Goal: Complete application form: Complete application form

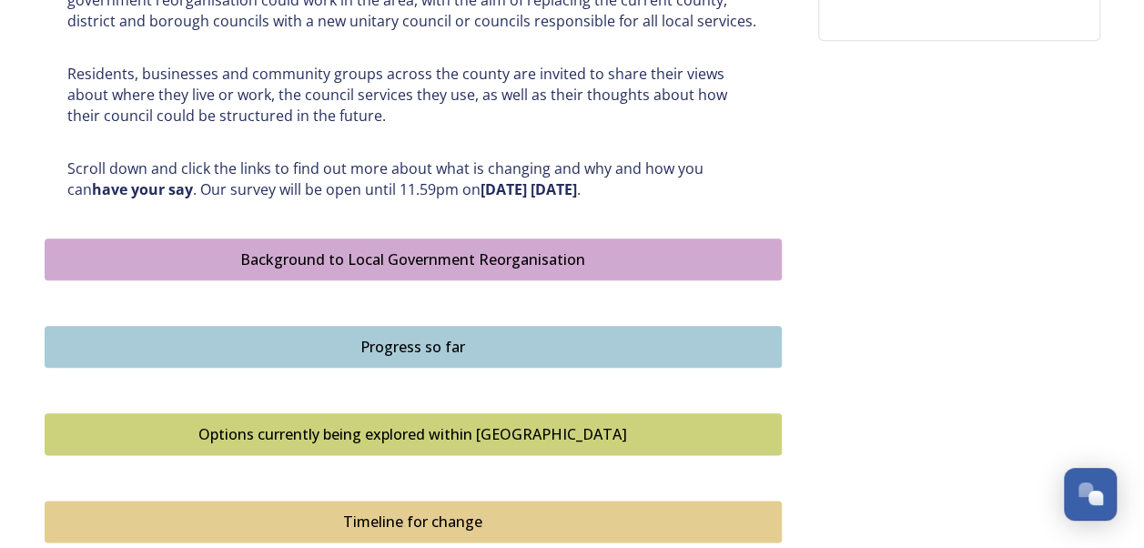
scroll to position [877, 0]
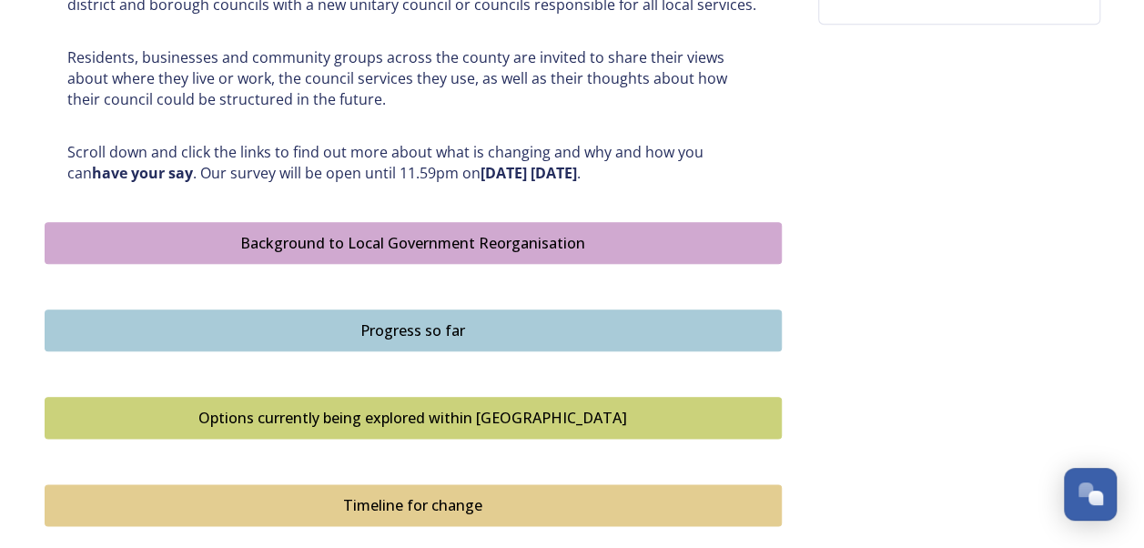
click at [255, 255] on button "Background to Local Government Reorganisation" at bounding box center [413, 243] width 737 height 42
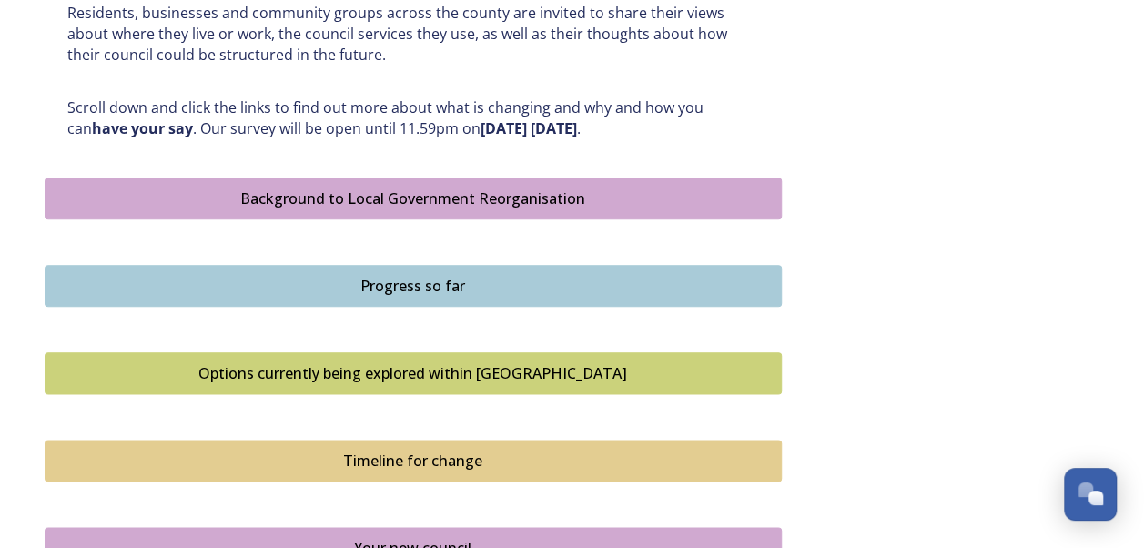
scroll to position [929, 0]
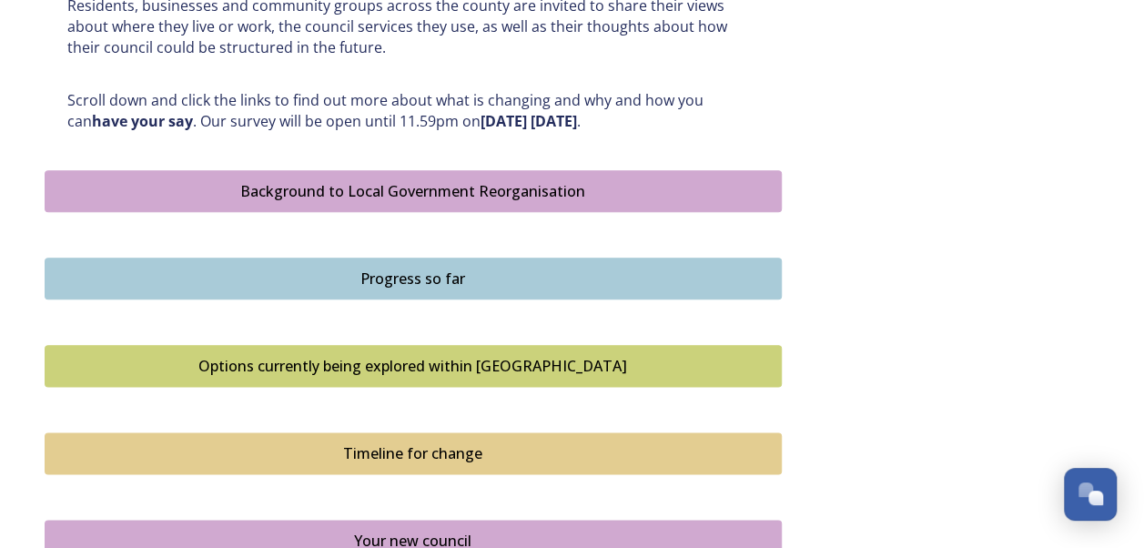
click at [327, 268] on div "Progress so far" at bounding box center [413, 279] width 717 height 22
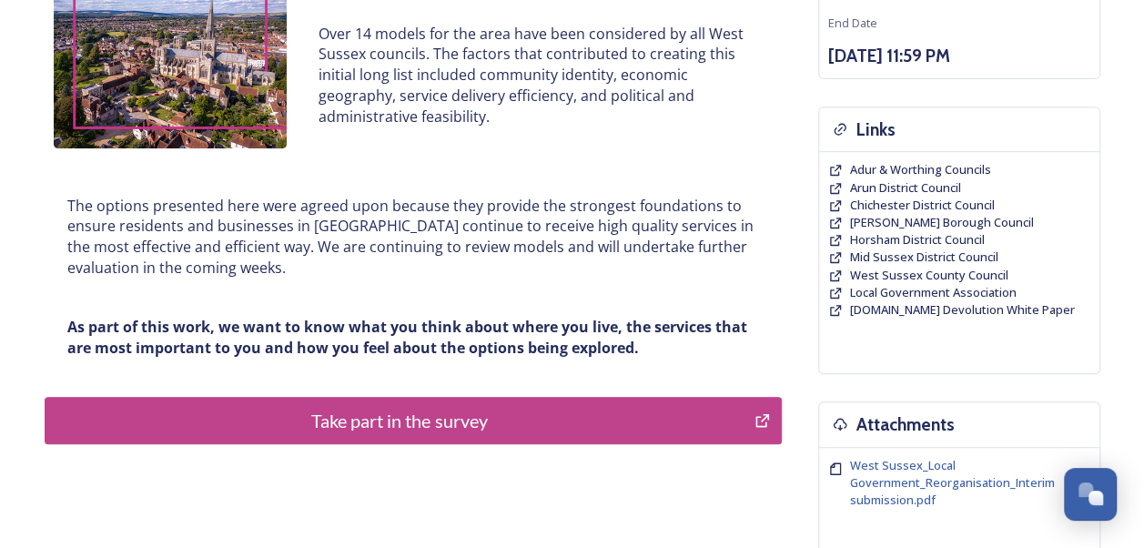
scroll to position [336, 0]
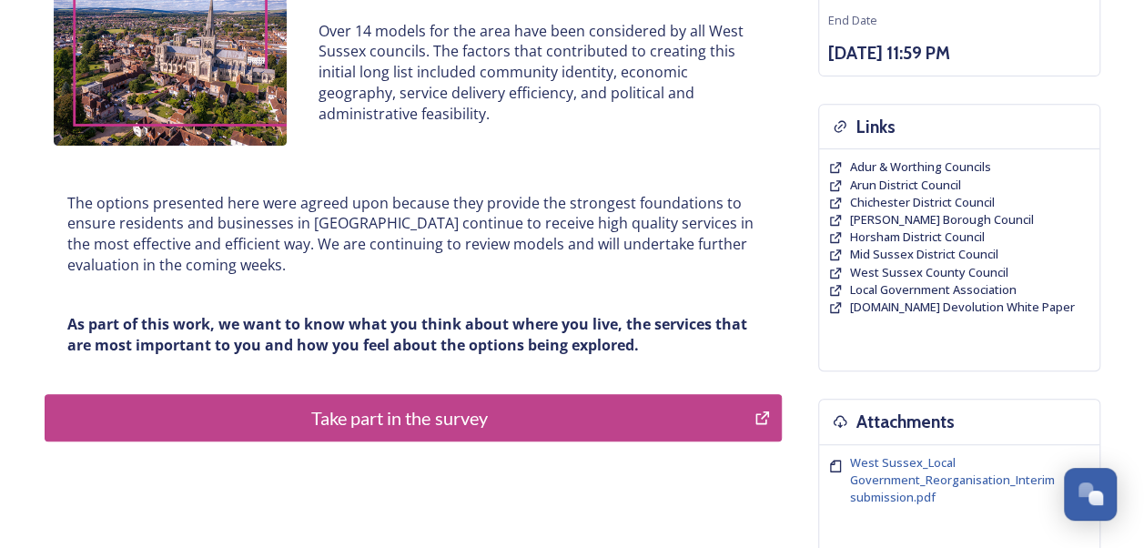
click at [413, 413] on div "Take part in the survey" at bounding box center [400, 417] width 691 height 27
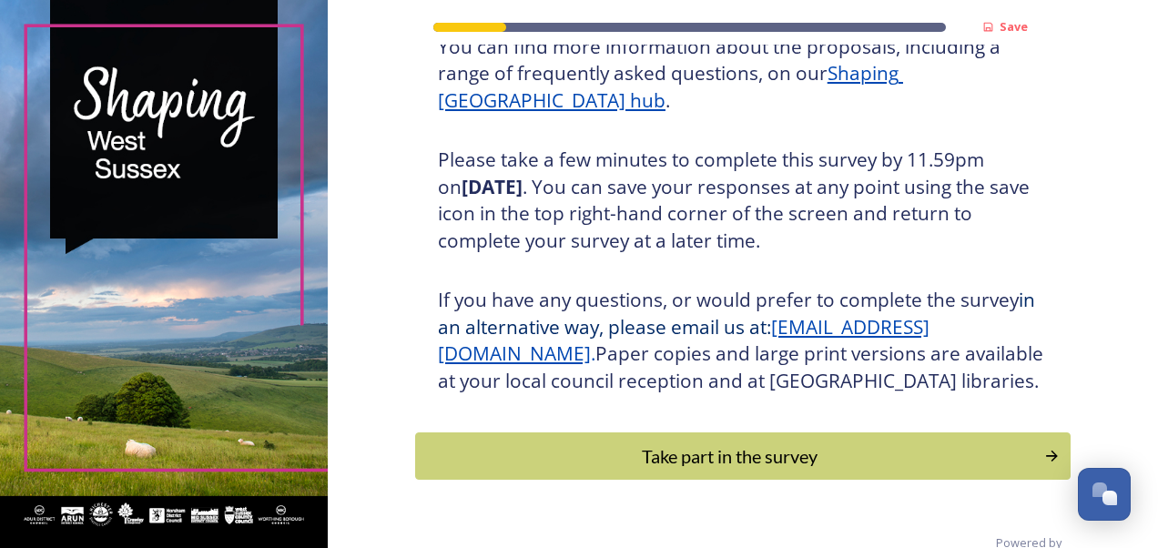
scroll to position [274, 0]
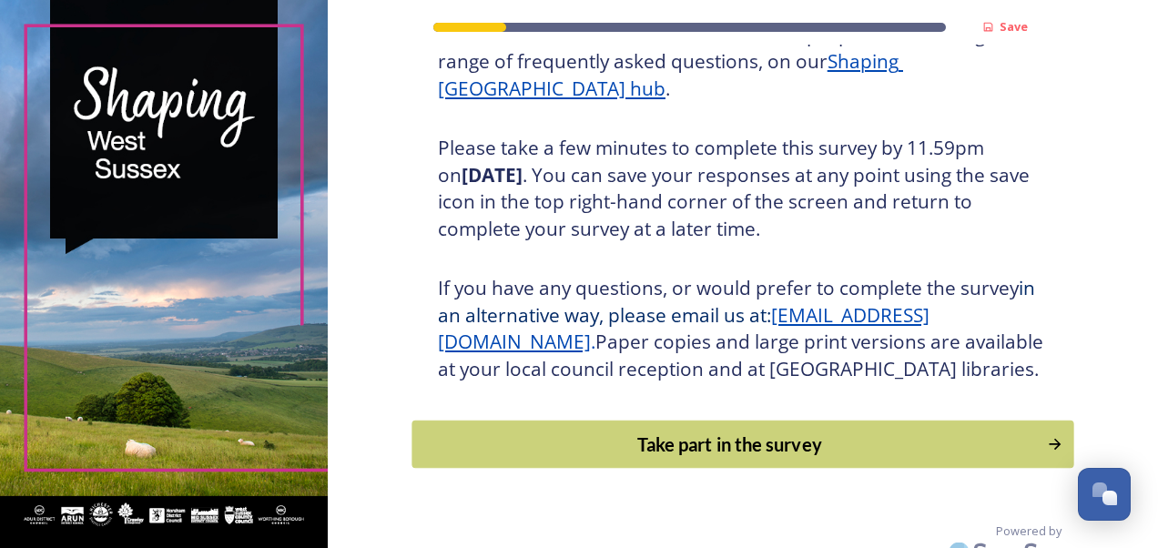
click at [613, 458] on div "Take part in the survey" at bounding box center [728, 443] width 615 height 27
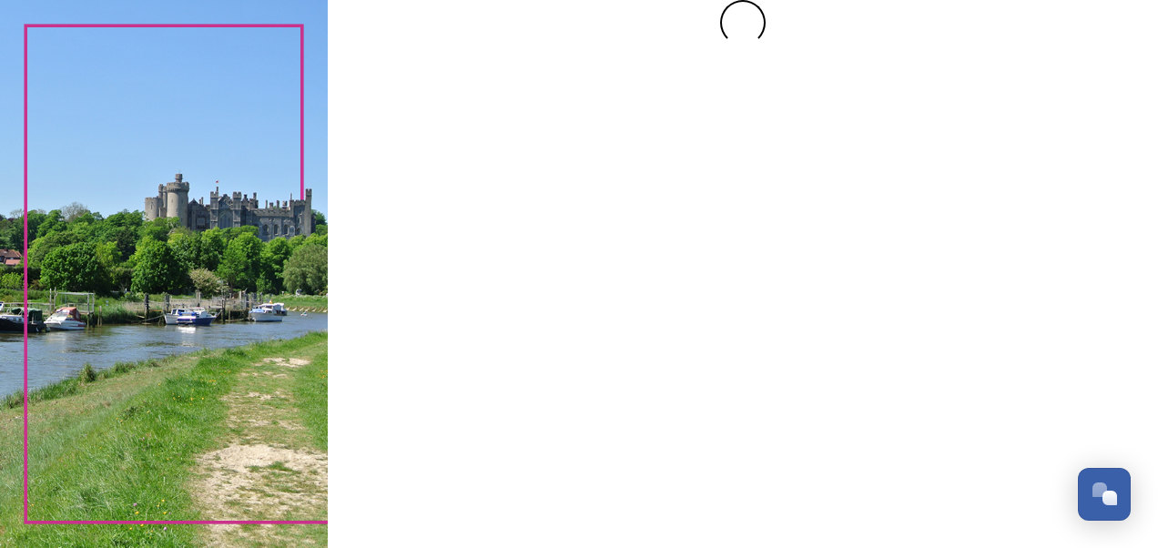
scroll to position [0, 0]
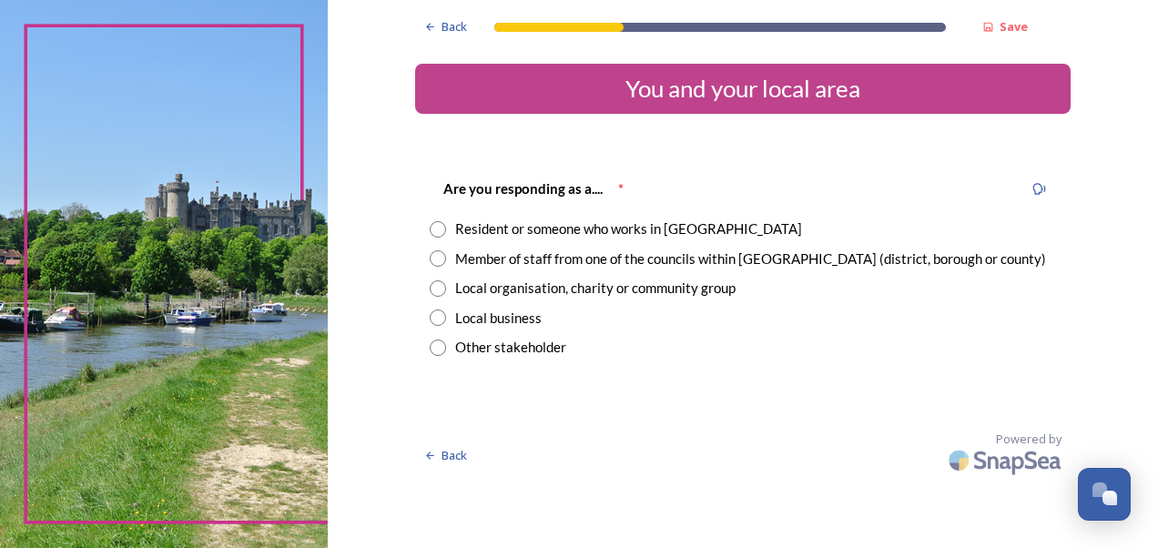
click at [431, 228] on input "radio" at bounding box center [438, 229] width 16 height 16
radio input "true"
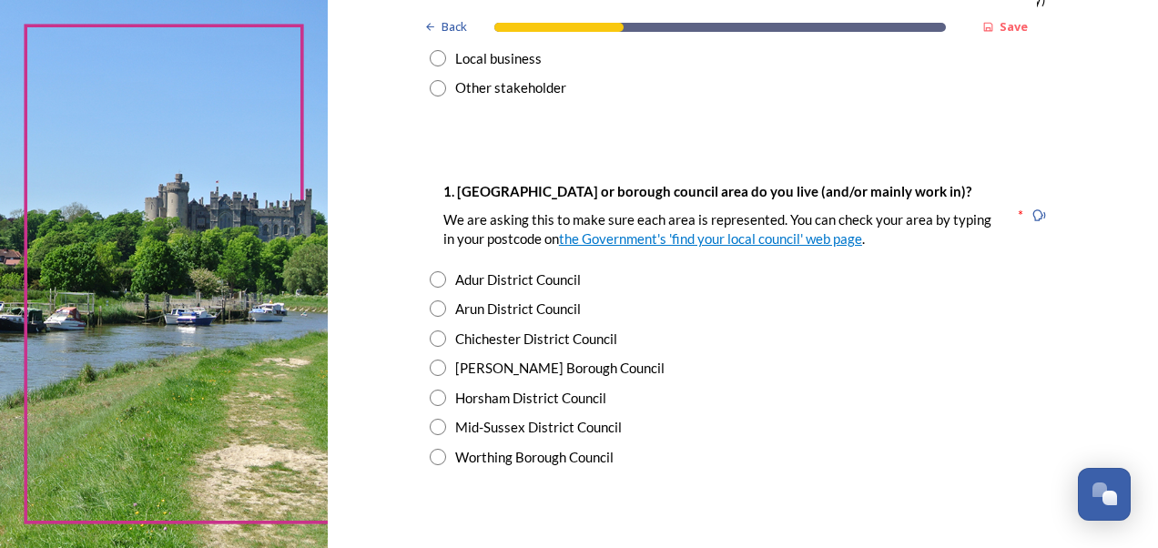
scroll to position [265, 0]
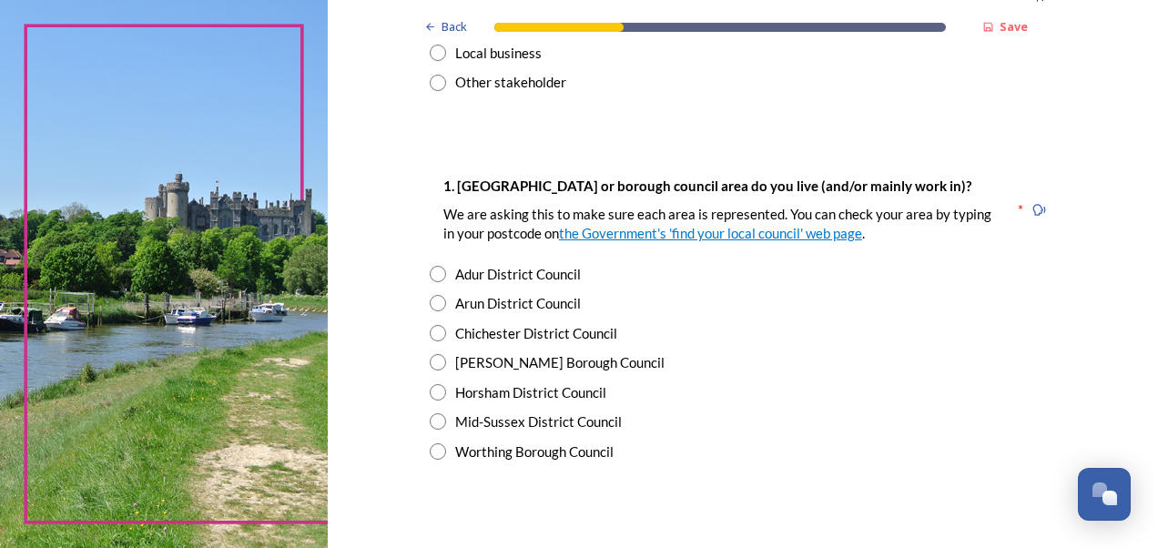
click at [430, 302] on input "radio" at bounding box center [438, 303] width 16 height 16
radio input "true"
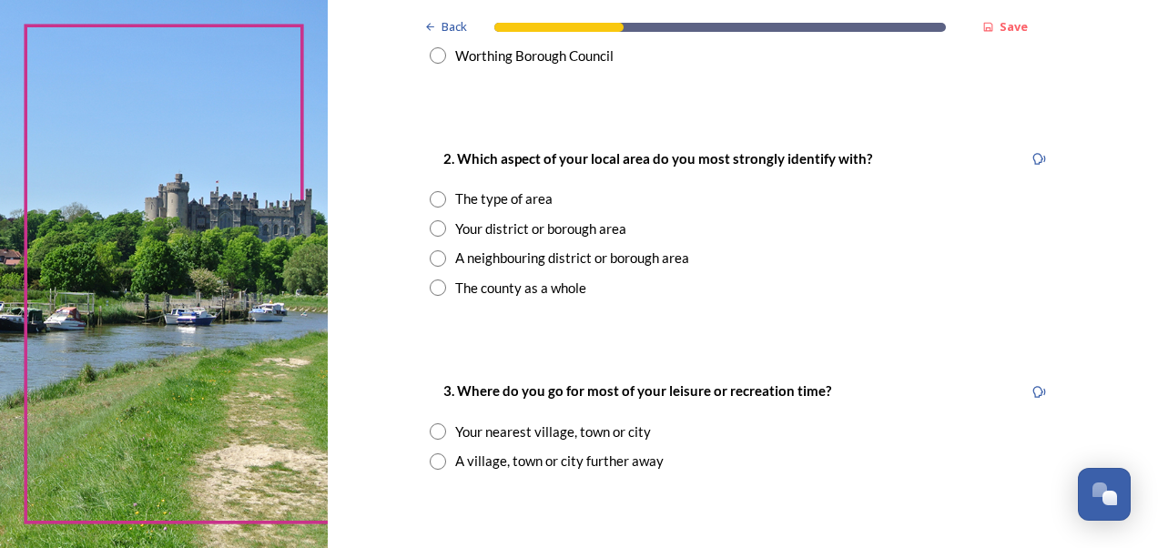
scroll to position [671, 0]
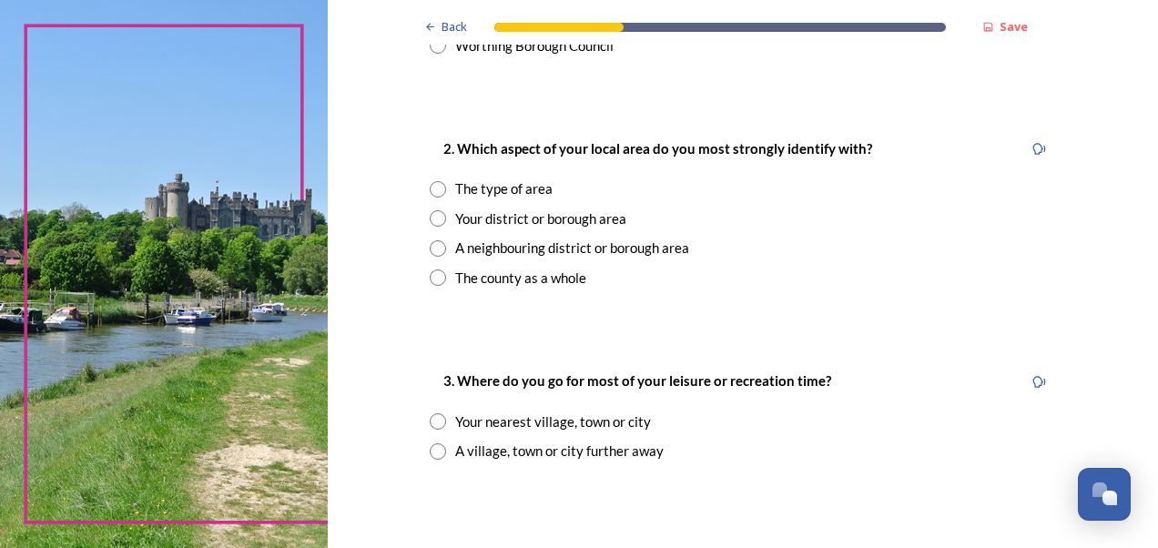
click at [432, 217] on input "radio" at bounding box center [438, 218] width 16 height 16
radio input "true"
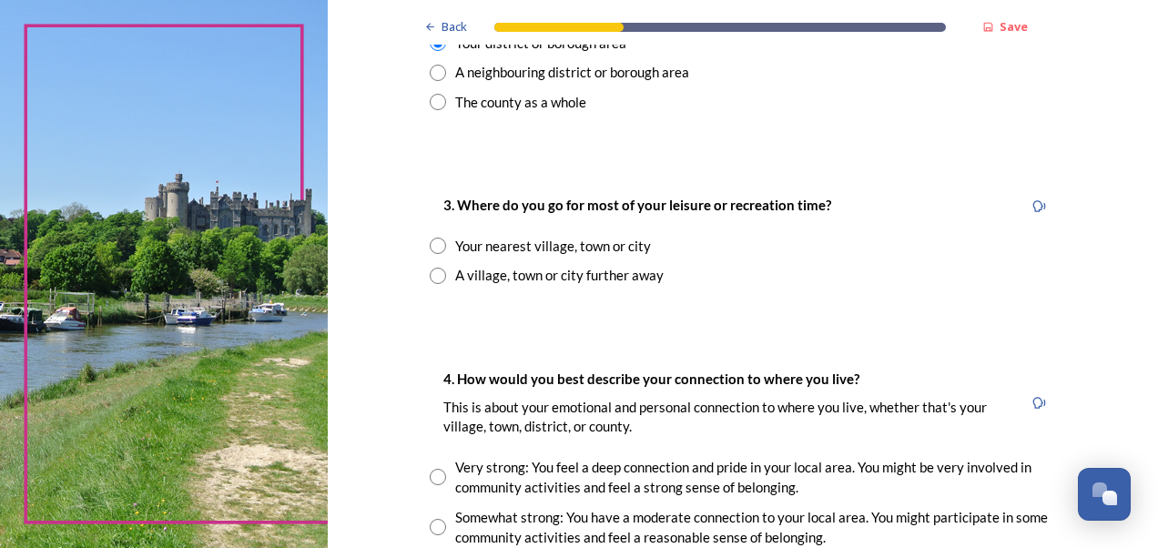
scroll to position [859, 0]
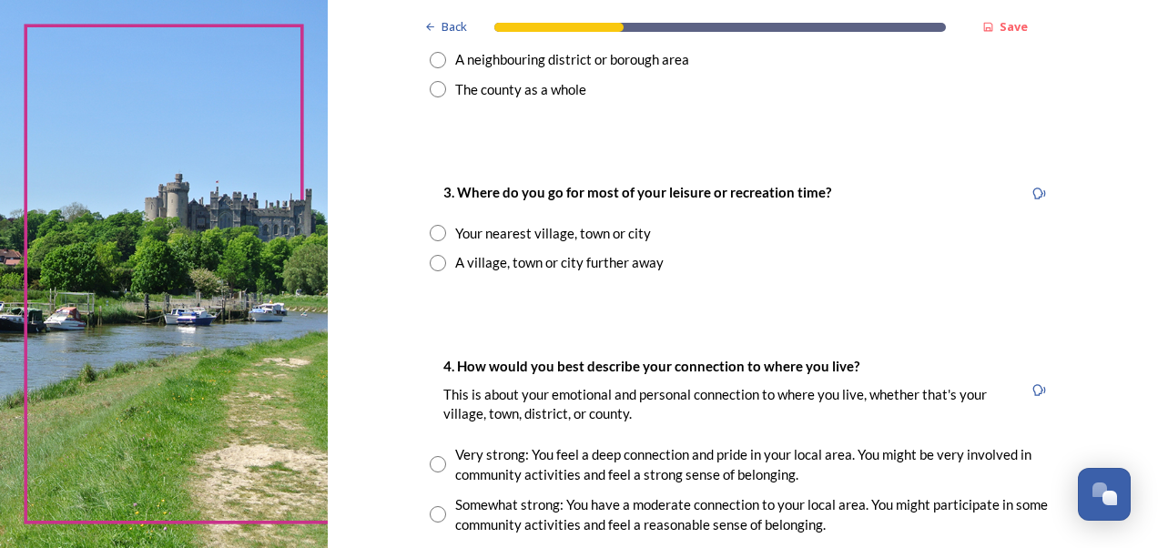
click at [430, 231] on input "radio" at bounding box center [438, 233] width 16 height 16
radio input "true"
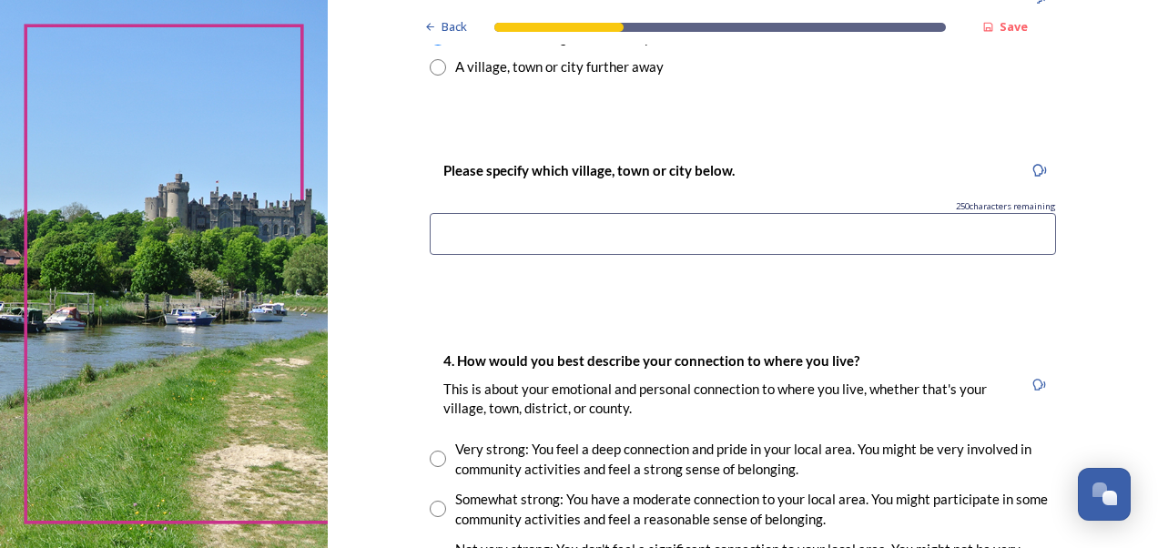
scroll to position [1058, 0]
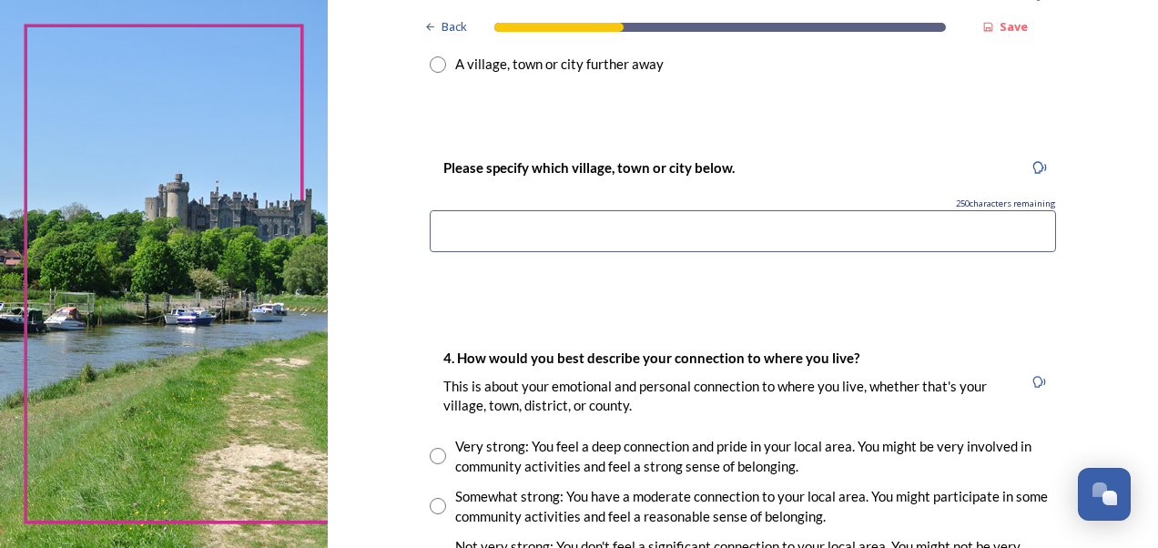
click at [451, 226] on input at bounding box center [743, 231] width 626 height 42
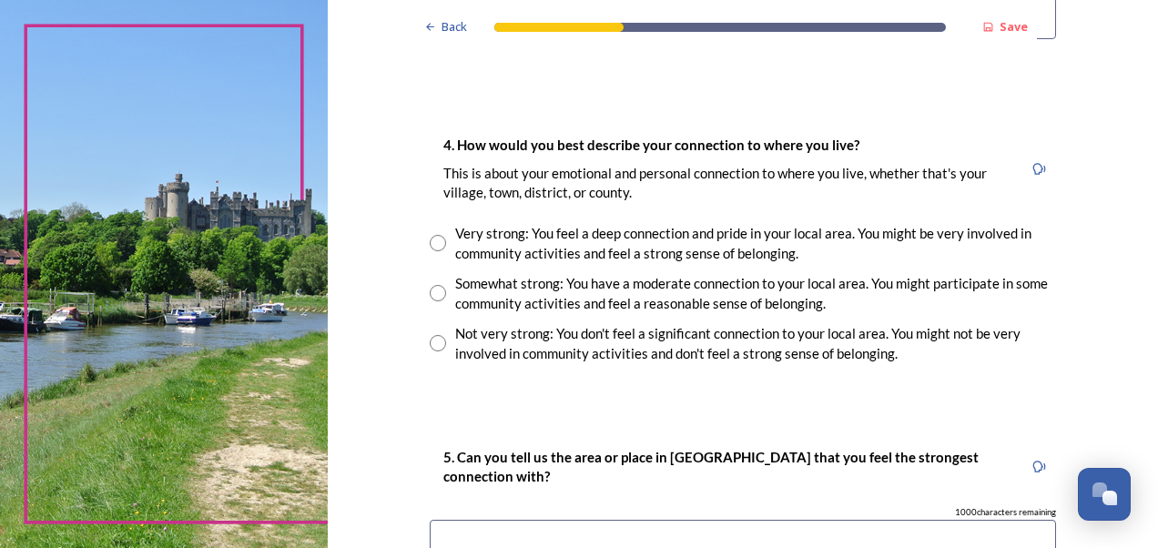
scroll to position [1273, 0]
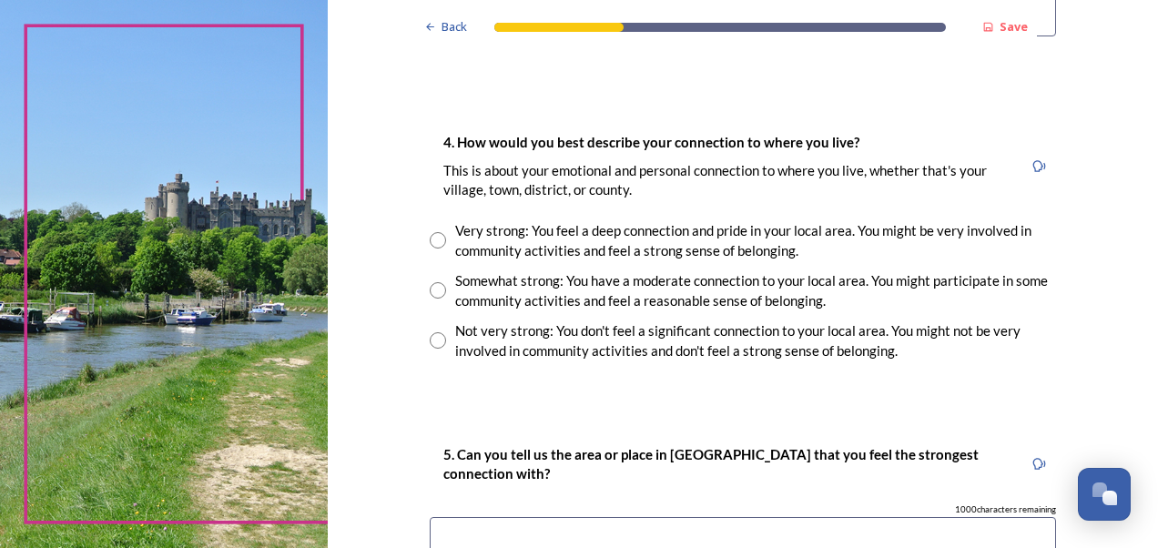
type input "rustington"
click at [430, 289] on input "radio" at bounding box center [438, 290] width 16 height 16
radio input "true"
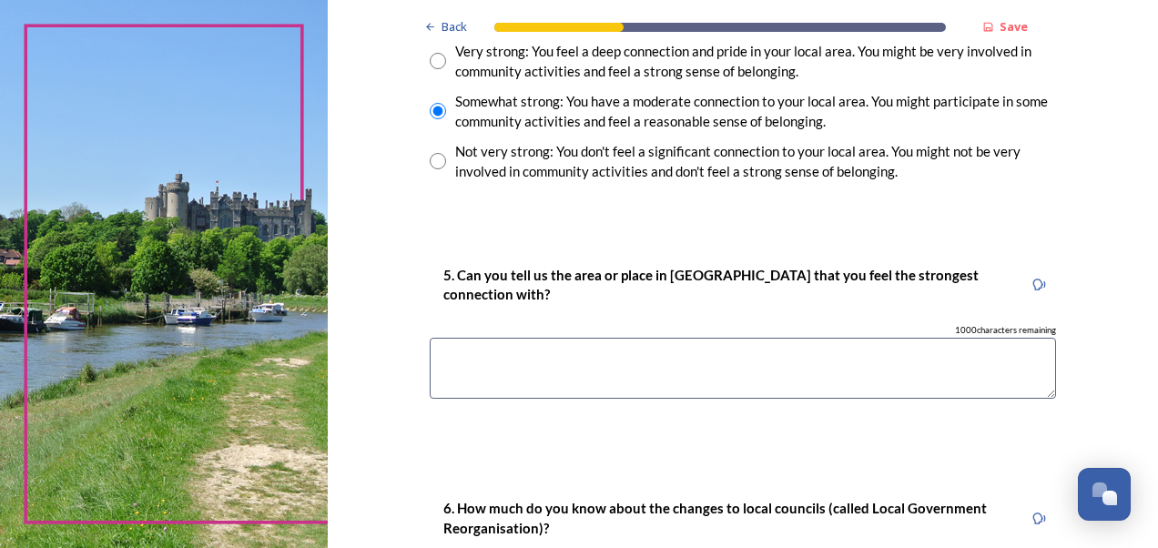
scroll to position [1455, 0]
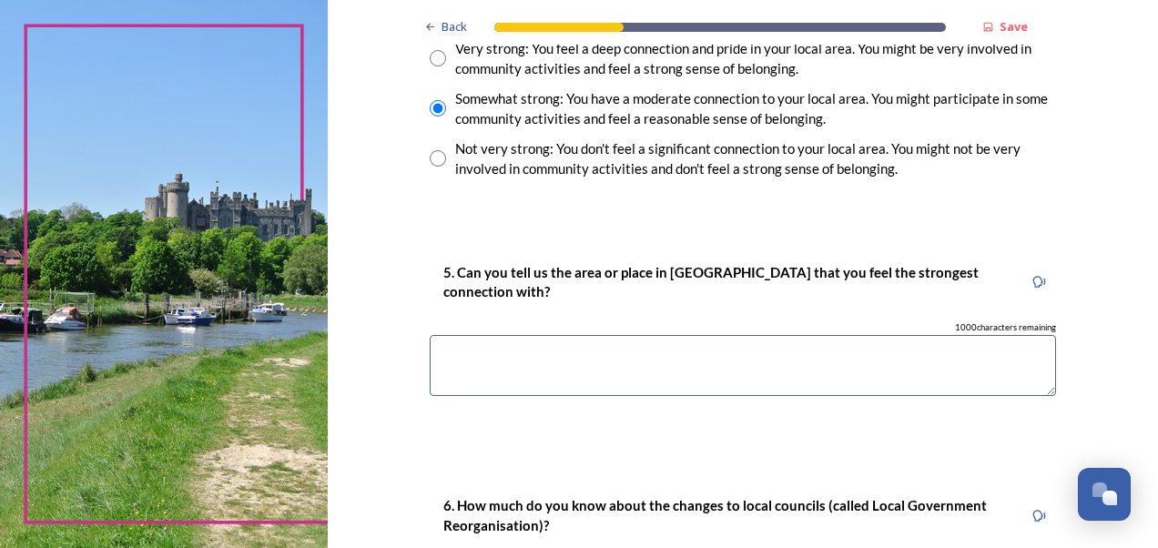
click at [484, 351] on textarea at bounding box center [743, 365] width 626 height 61
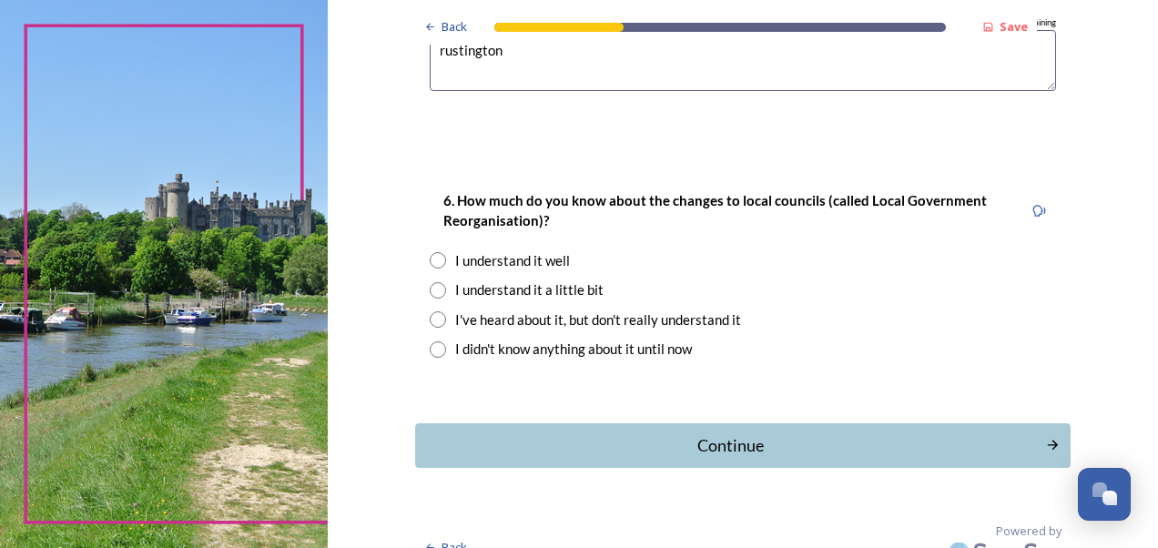
scroll to position [1766, 0]
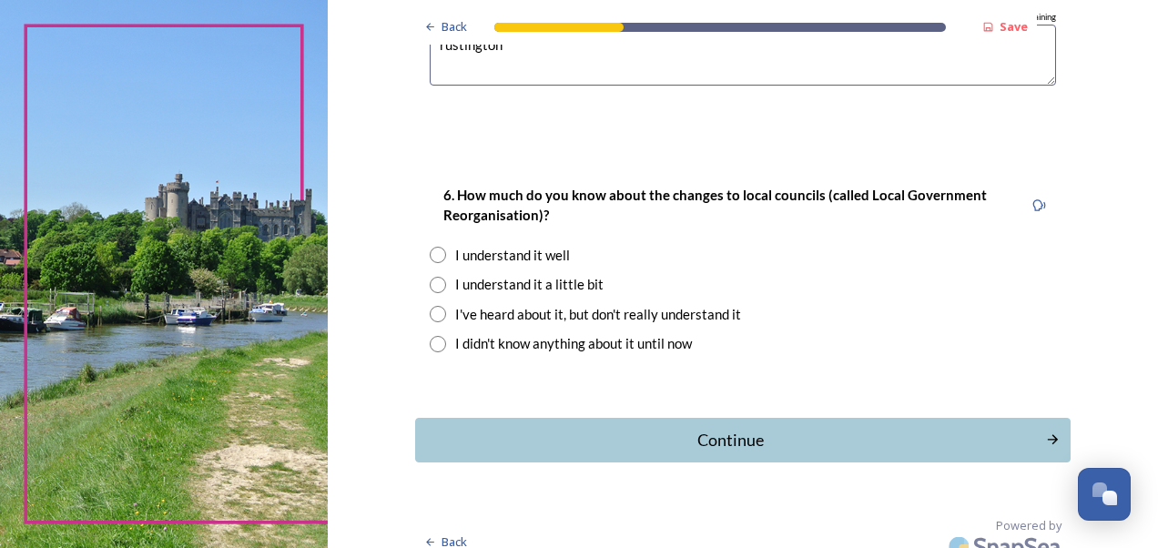
type textarea "rustington"
click at [430, 282] on input "radio" at bounding box center [438, 285] width 16 height 16
radio input "true"
click at [761, 432] on div "Continue" at bounding box center [729, 440] width 616 height 25
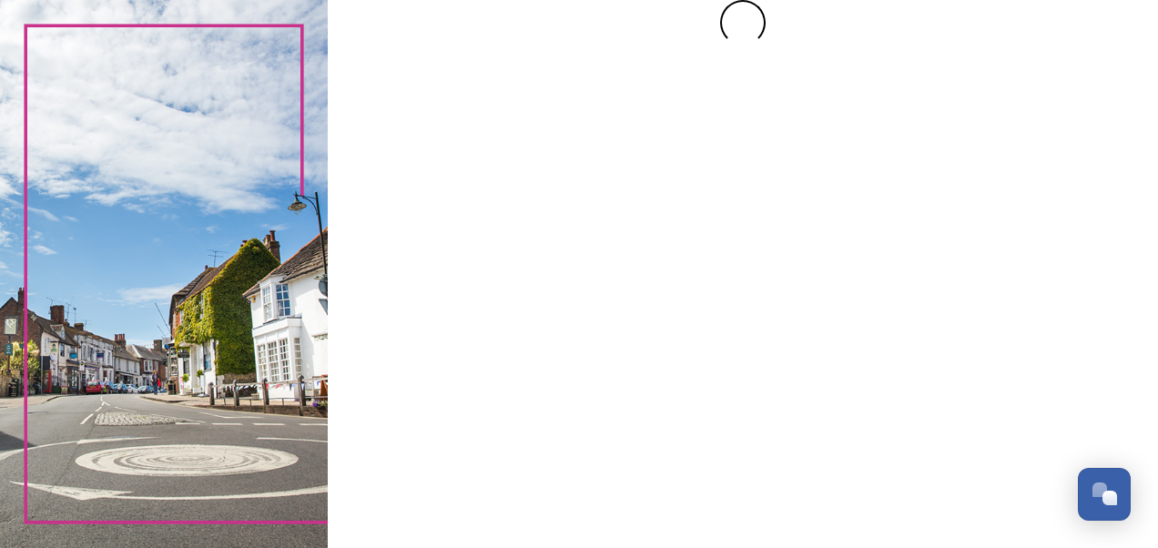
scroll to position [0, 0]
